Goal: Transaction & Acquisition: Obtain resource

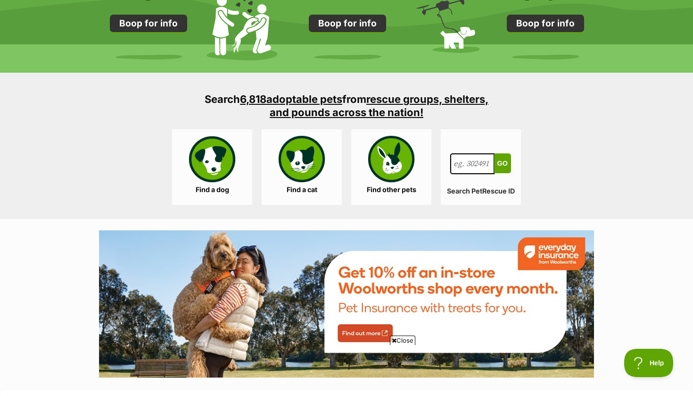
scroll to position [839, 0]
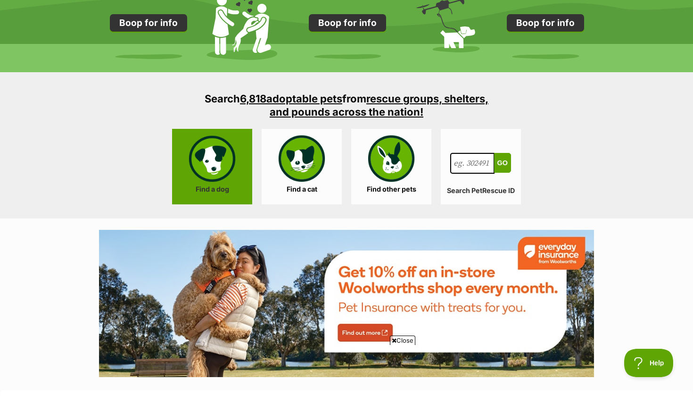
click at [223, 185] on link "Find a dog" at bounding box center [212, 166] width 80 height 75
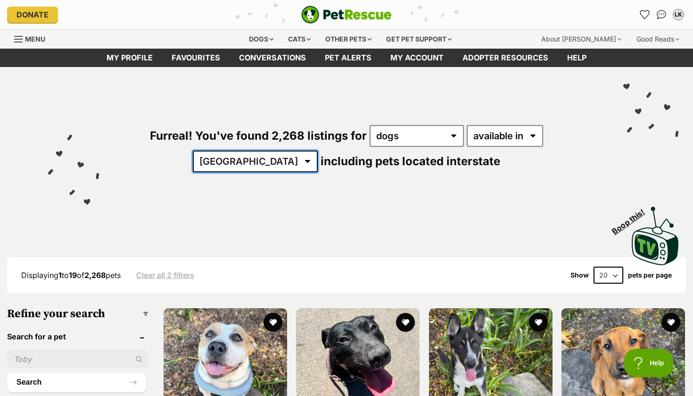
select select "SA"
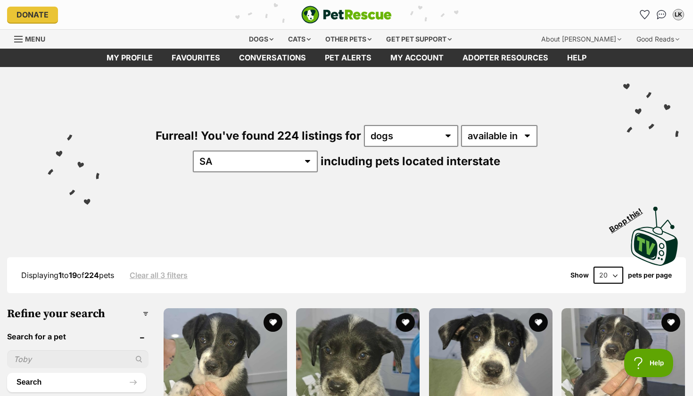
click at [124, 226] on div "Visit PetRescue TV (external site) Boop this!" at bounding box center [346, 232] width 665 height 69
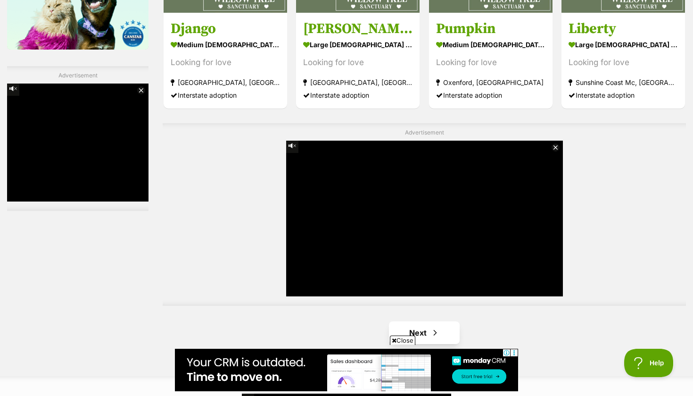
click at [430, 321] on link "Next" at bounding box center [424, 332] width 71 height 23
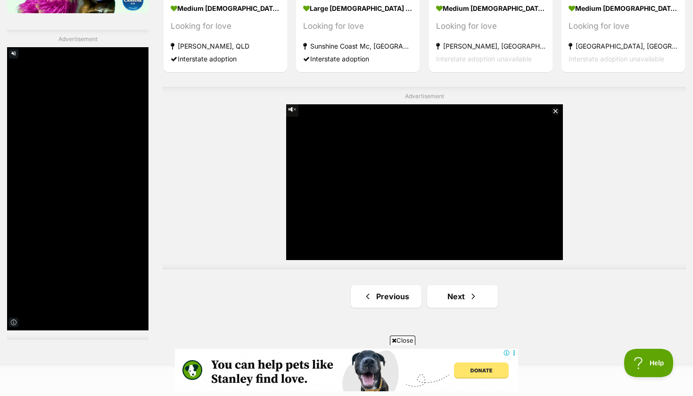
scroll to position [1635, 0]
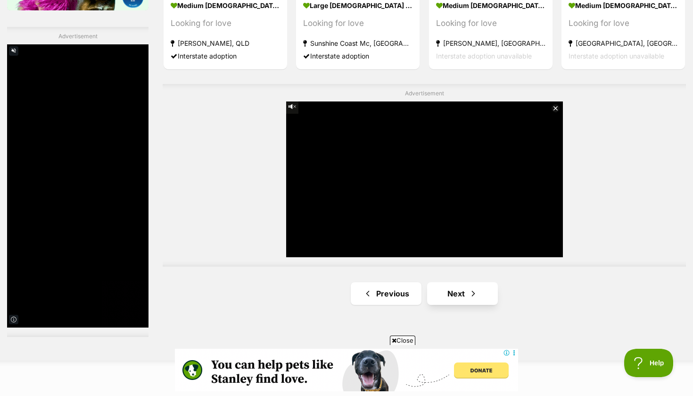
click at [471, 288] on span "Next page" at bounding box center [473, 293] width 9 height 11
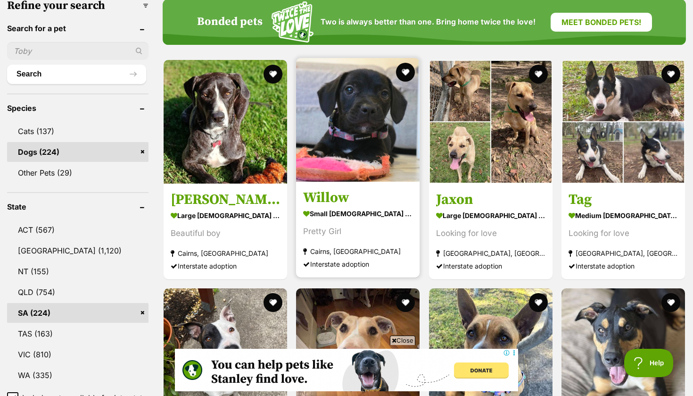
click at [361, 116] on img at bounding box center [358, 120] width 124 height 124
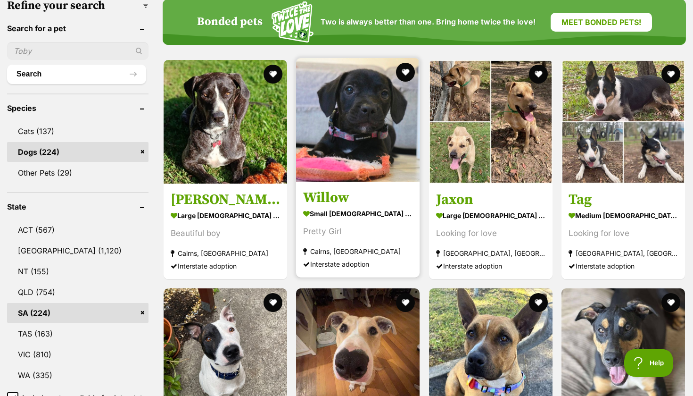
click at [339, 193] on h3 "Willow" at bounding box center [357, 198] width 109 height 18
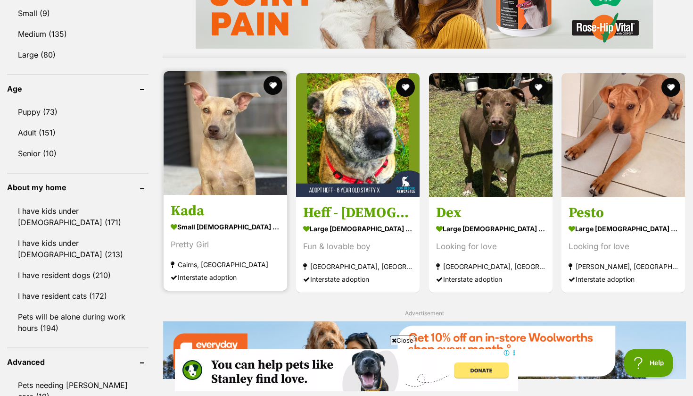
click at [238, 183] on img at bounding box center [226, 133] width 124 height 124
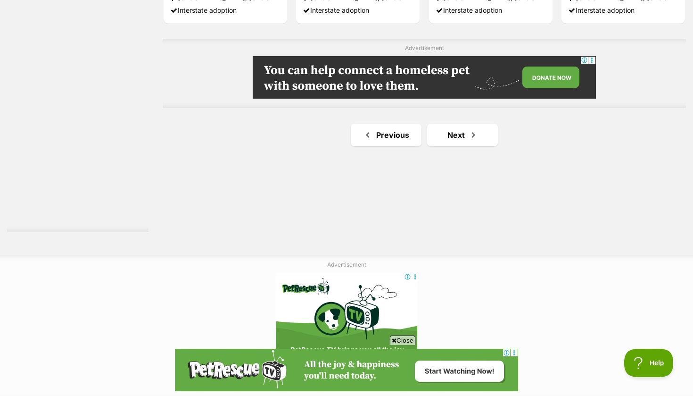
scroll to position [1745, 0]
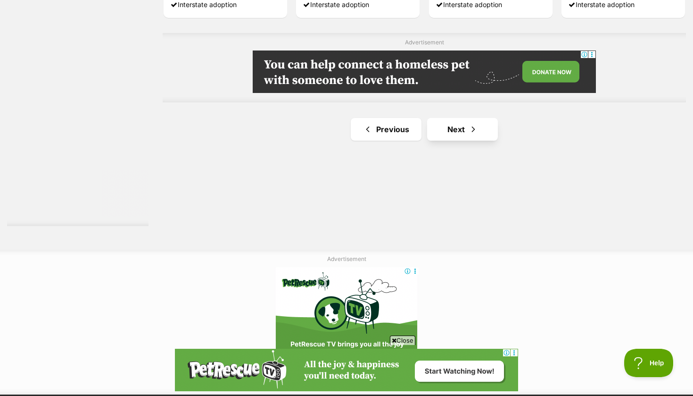
click at [475, 124] on span "Next page" at bounding box center [473, 129] width 9 height 11
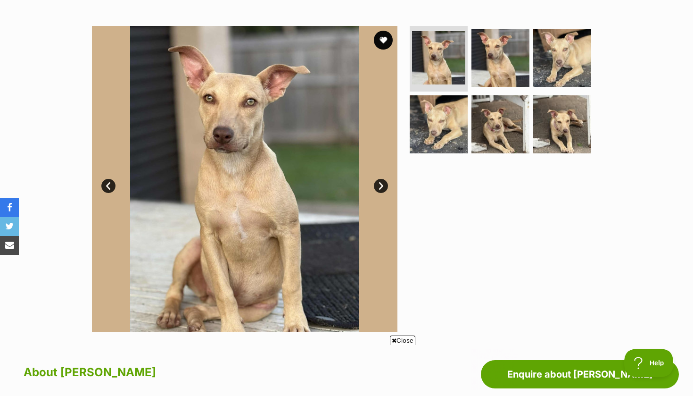
click at [382, 180] on link "Next" at bounding box center [381, 186] width 14 height 14
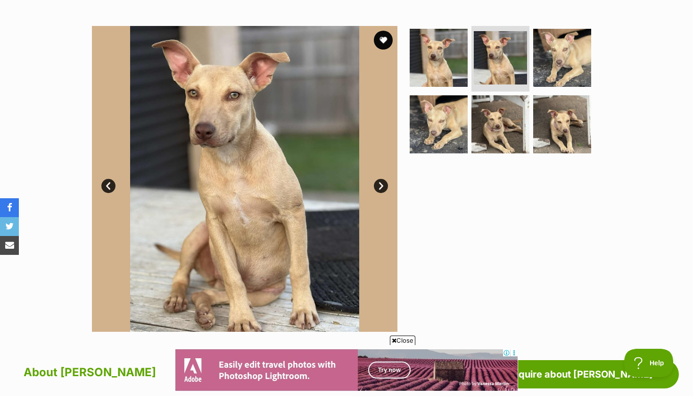
click at [382, 180] on link "Next" at bounding box center [381, 186] width 14 height 14
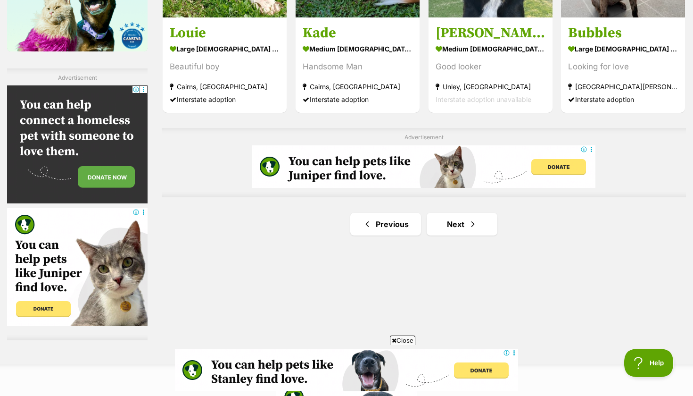
scroll to position [1617, 0]
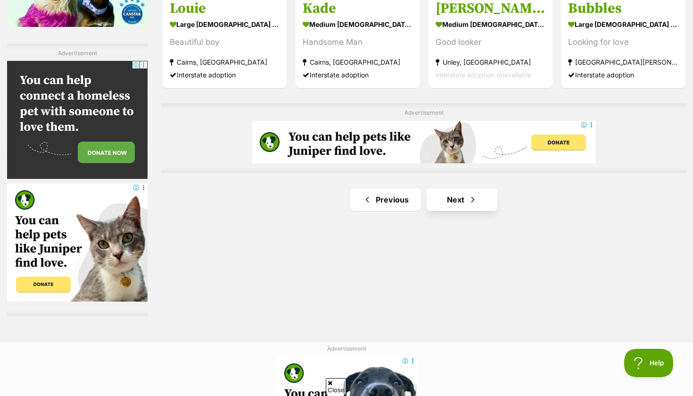
click at [470, 194] on span "Next page" at bounding box center [472, 199] width 9 height 11
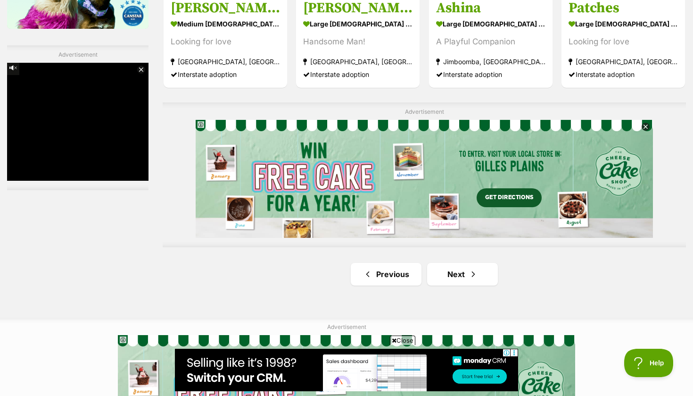
scroll to position [1618, 0]
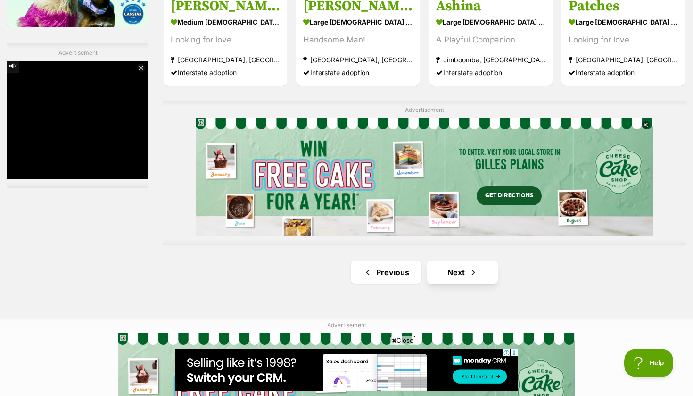
click at [477, 266] on span "Next page" at bounding box center [473, 271] width 9 height 11
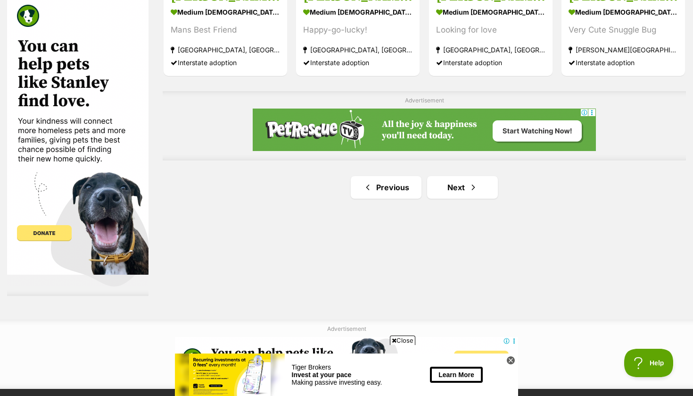
scroll to position [1698, 0]
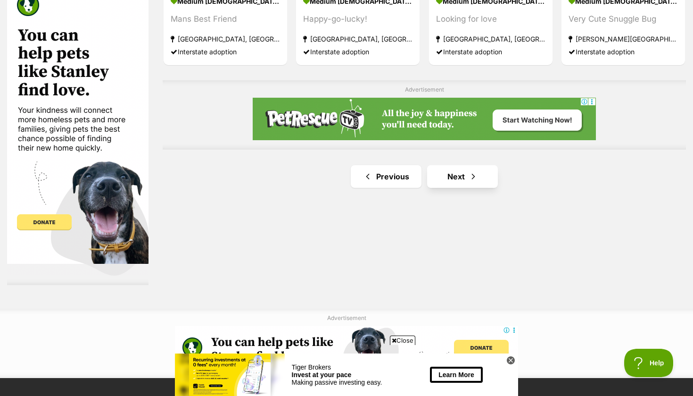
click at [454, 165] on link "Next" at bounding box center [462, 176] width 71 height 23
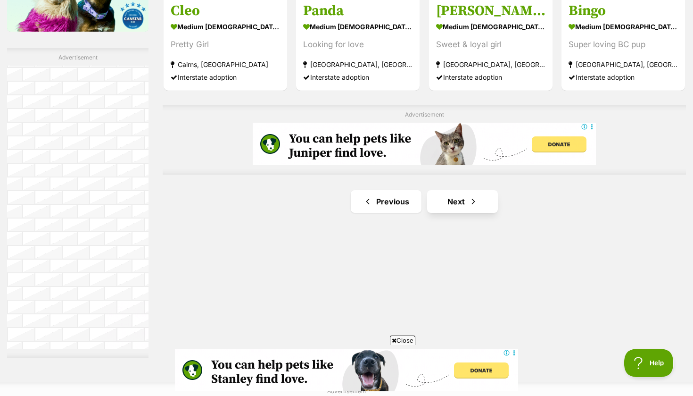
click at [461, 192] on link "Next" at bounding box center [462, 201] width 71 height 23
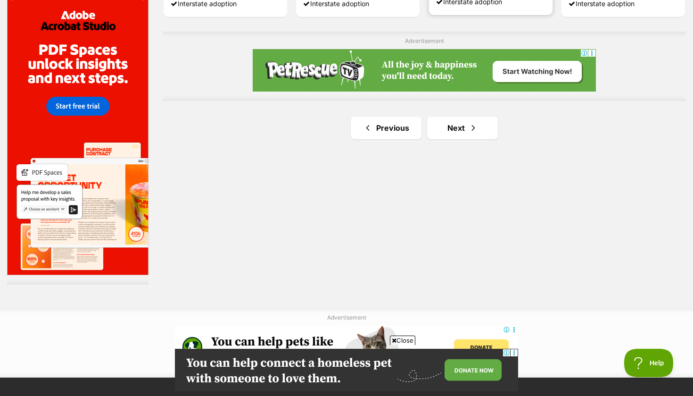
scroll to position [1693, 0]
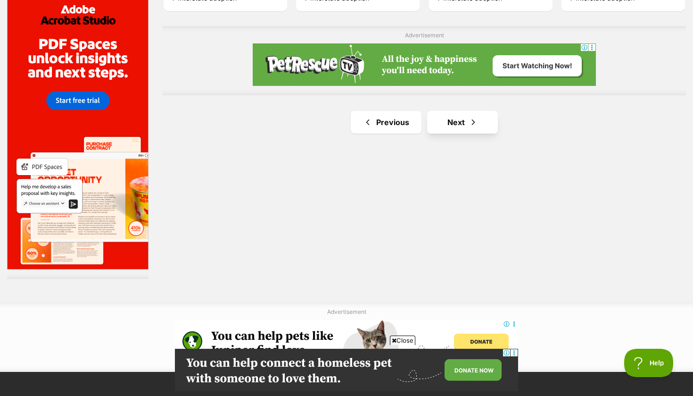
click at [463, 111] on link "Next" at bounding box center [462, 122] width 71 height 23
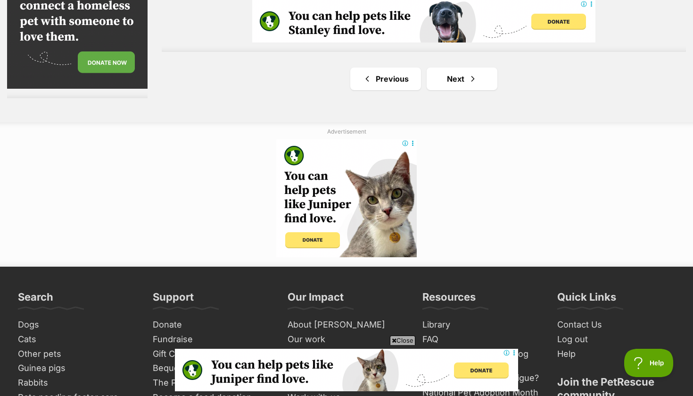
scroll to position [1798, 0]
